Goal: Transaction & Acquisition: Purchase product/service

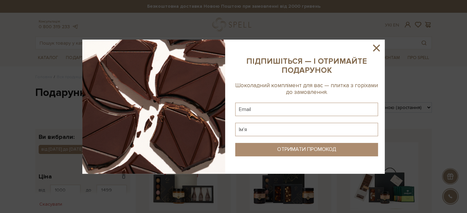
click at [375, 47] on icon at bounding box center [376, 47] width 11 height 11
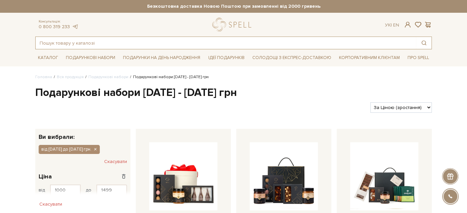
click at [149, 41] on input "text" at bounding box center [226, 43] width 380 height 12
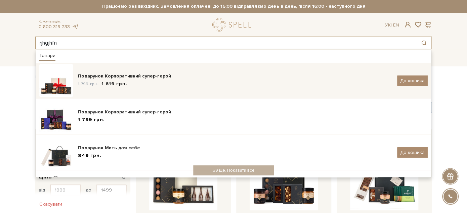
type input "rjhgjhfn"
click at [145, 79] on div "Подарунок Корпоративний супер-герой" at bounding box center [235, 76] width 314 height 7
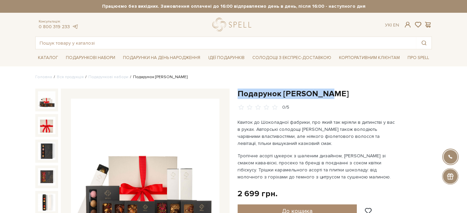
drag, startPoint x: 238, startPoint y: 92, endPoint x: 323, endPoint y: 98, distance: 85.6
click at [323, 98] on h1 "Подарунок Віллі Вонки" at bounding box center [335, 94] width 194 height 10
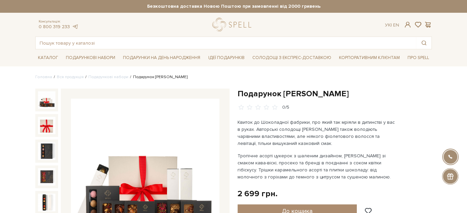
click at [326, 92] on h1 "Подарунок Віллі Вонки" at bounding box center [335, 94] width 194 height 10
click at [242, 91] on h1 "Подарунок Віллі Вонки" at bounding box center [335, 94] width 194 height 10
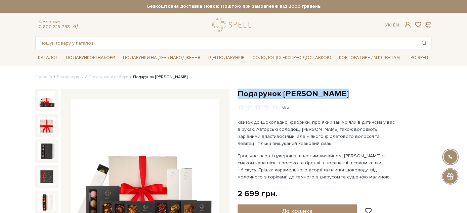
drag, startPoint x: 242, startPoint y: 91, endPoint x: 325, endPoint y: 95, distance: 83.1
click at [324, 95] on h1 "Подарунок Віллі Вонки" at bounding box center [335, 94] width 194 height 10
copy div "Подарунок Віллі Вонки"
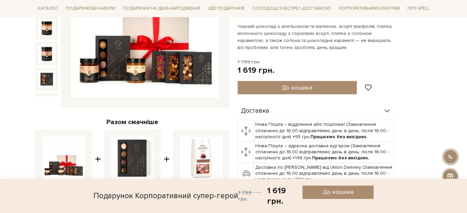
scroll to position [261, 0]
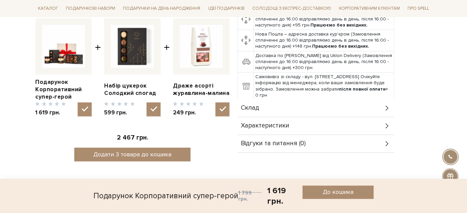
click at [279, 107] on div "Склад" at bounding box center [316, 107] width 157 height 17
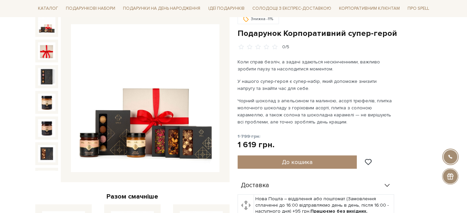
scroll to position [0, 0]
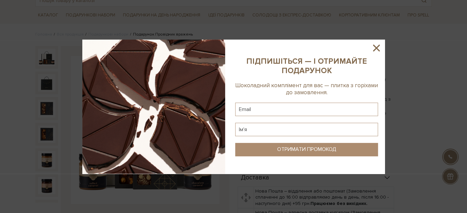
scroll to position [43, 0]
click at [379, 45] on icon at bounding box center [376, 48] width 7 height 7
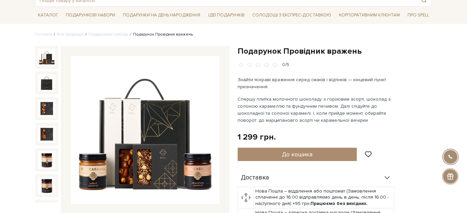
scroll to position [0, 0]
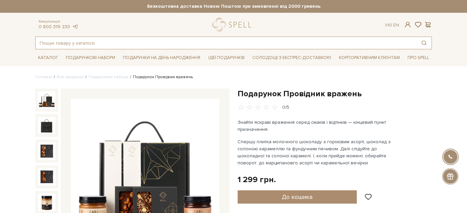
click at [133, 46] on input "text" at bounding box center [226, 43] width 380 height 12
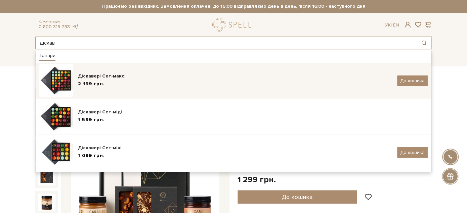
type input "діскав"
click at [137, 82] on div "2 199 грн." at bounding box center [235, 84] width 314 height 7
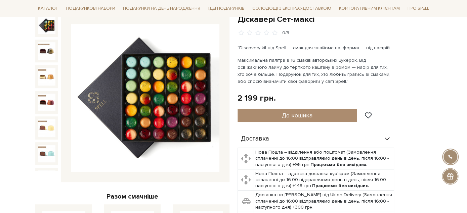
scroll to position [149, 0]
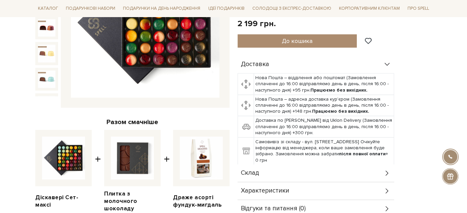
click at [259, 176] on span "Склад" at bounding box center [250, 173] width 18 height 6
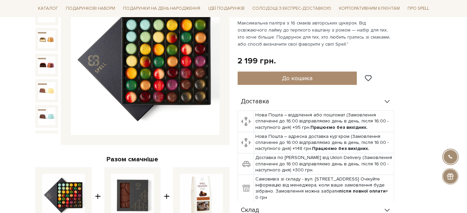
scroll to position [0, 0]
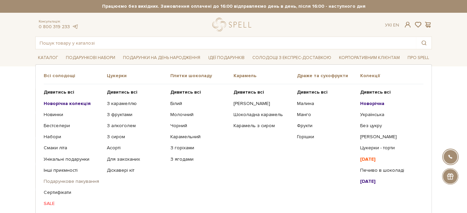
click at [64, 181] on link "Подарункове пакування" at bounding box center [73, 182] width 58 height 6
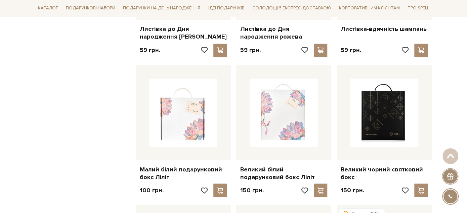
scroll to position [560, 0]
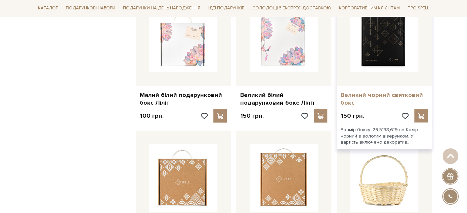
click at [401, 91] on link "Великий чорний святковий бокс" at bounding box center [384, 99] width 87 height 16
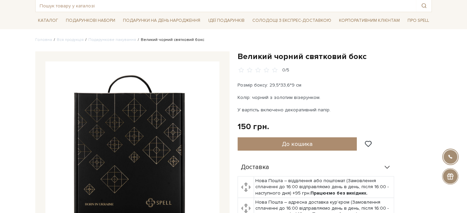
scroll to position [112, 0]
